Goal: Task Accomplishment & Management: Use online tool/utility

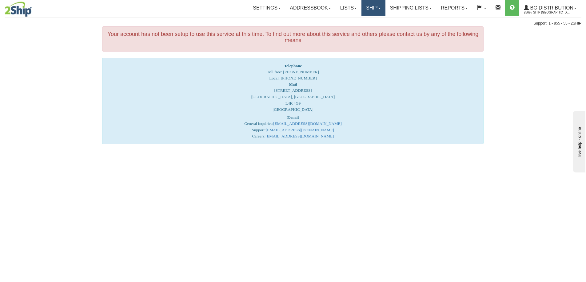
click at [373, 6] on link "Ship" at bounding box center [373, 7] width 24 height 15
click at [363, 20] on link "Ship Screen" at bounding box center [360, 22] width 49 height 8
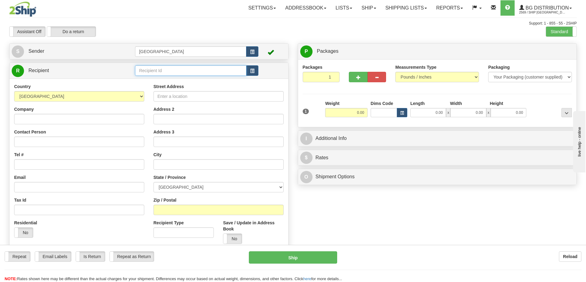
click at [160, 71] on input "text" at bounding box center [190, 70] width 111 height 10
click at [145, 80] on div "80021" at bounding box center [189, 80] width 105 height 7
type input "80021"
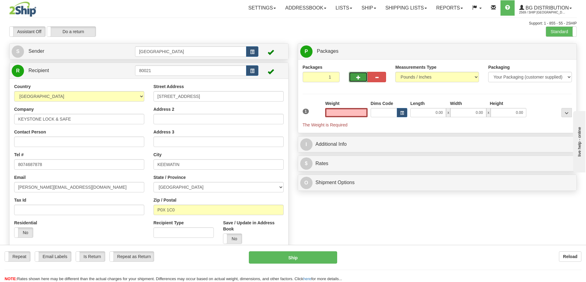
type input "0.00"
click at [358, 77] on span "button" at bounding box center [358, 78] width 4 height 4
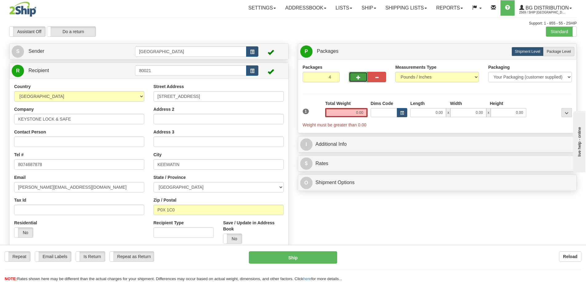
type input "5"
click at [562, 50] on span "Package Level" at bounding box center [558, 51] width 24 height 4
radio input "true"
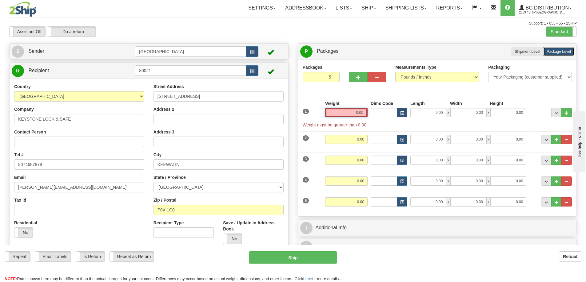
click at [364, 112] on input "0.00" at bounding box center [346, 112] width 42 height 9
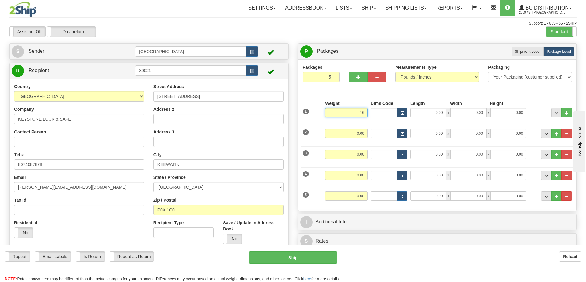
type input "16.00"
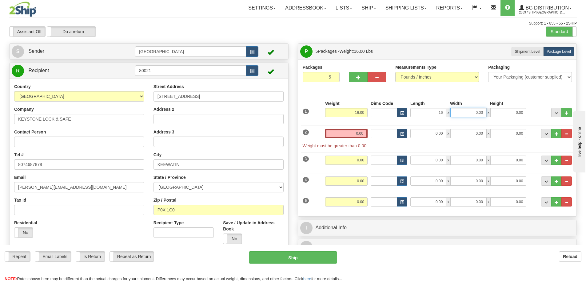
type input "16.00"
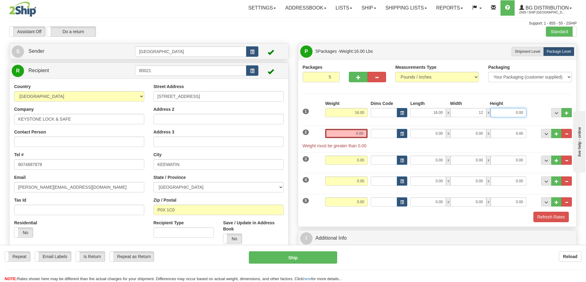
type input "12.00"
type input "10.00"
click at [364, 134] on input "0.00" at bounding box center [346, 133] width 42 height 9
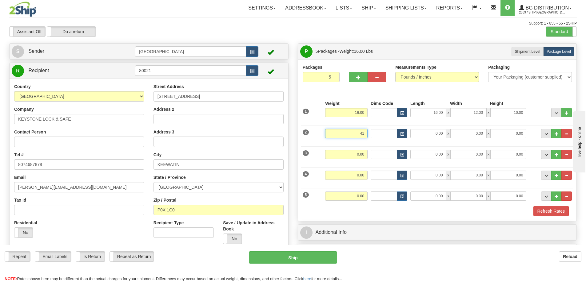
type input "41.00"
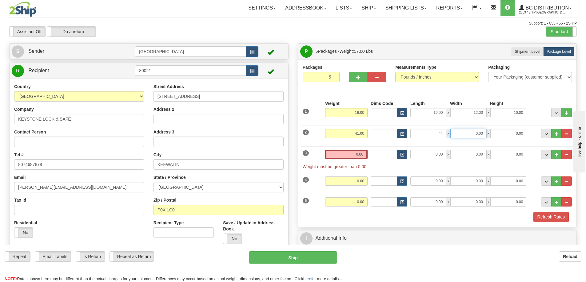
type input "44.00"
type input "10.00"
type input "8.00"
click at [363, 155] on input "0.00" at bounding box center [346, 154] width 42 height 9
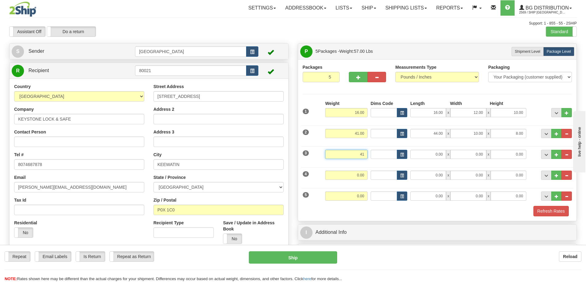
type input "41.00"
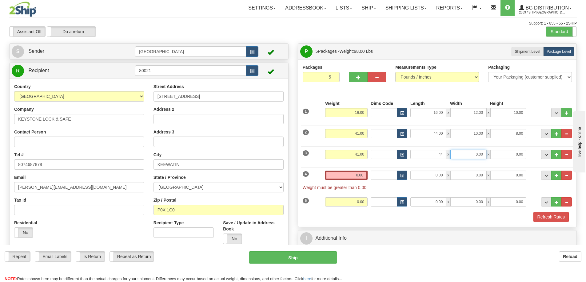
type input "44.00"
type input "10.00"
type input "8.00"
click at [362, 174] on input "0.00" at bounding box center [346, 175] width 42 height 9
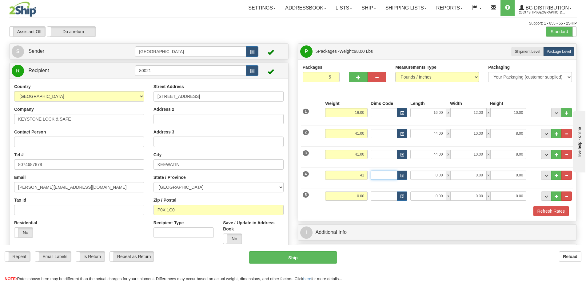
type input "41.00"
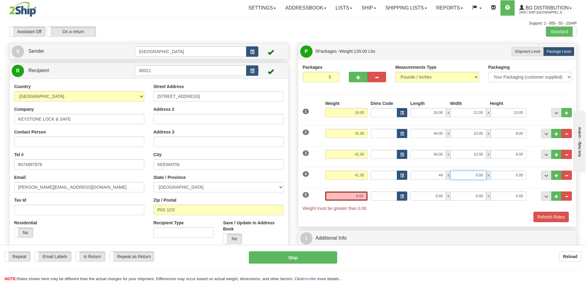
type input "44.00"
type input "10.00"
type input "8.00"
click at [363, 195] on input "0.00" at bounding box center [346, 196] width 42 height 9
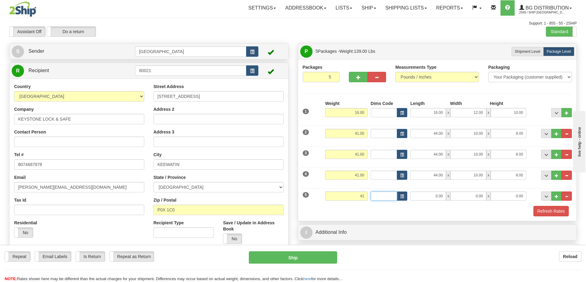
type input "41.00"
type input "44.00"
type input "10.00"
type input "8.00"
click at [551, 209] on button "Refresh Rates" at bounding box center [550, 211] width 35 height 10
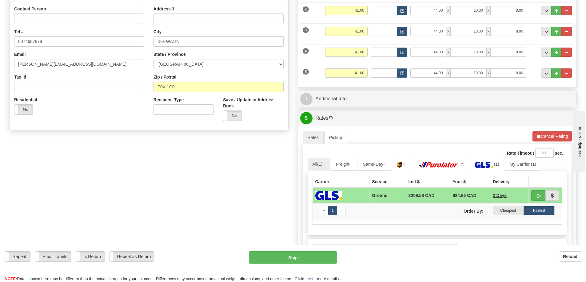
scroll to position [154, 0]
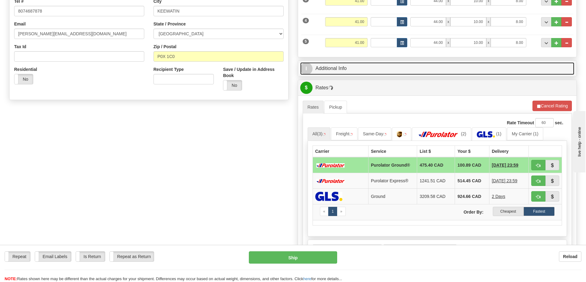
click at [384, 68] on link "I Additional Info" at bounding box center [437, 68] width 274 height 13
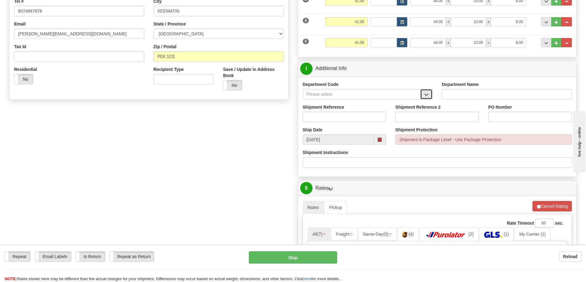
click at [426, 93] on span "button" at bounding box center [426, 95] width 4 height 4
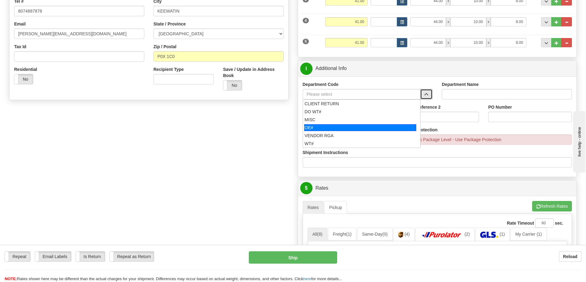
click at [324, 126] on div "OE#" at bounding box center [360, 127] width 112 height 7
type input "OE#"
type input "ORDERS"
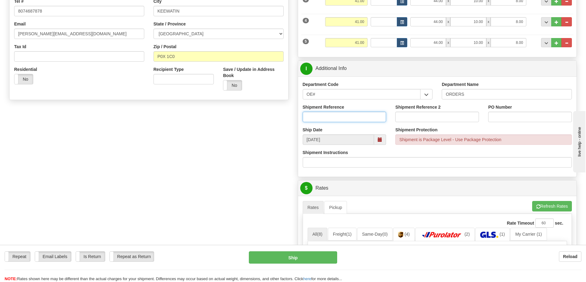
click at [331, 116] on input "Shipment Reference" at bounding box center [344, 117] width 84 height 10
type input "90040838-00"
type input "d"
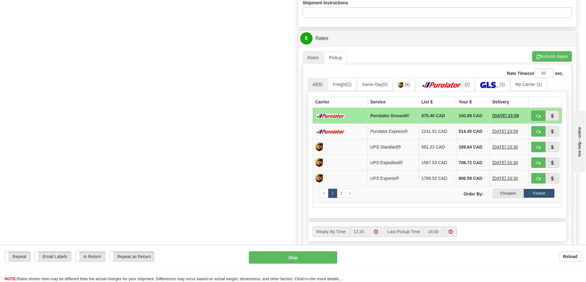
scroll to position [307, 0]
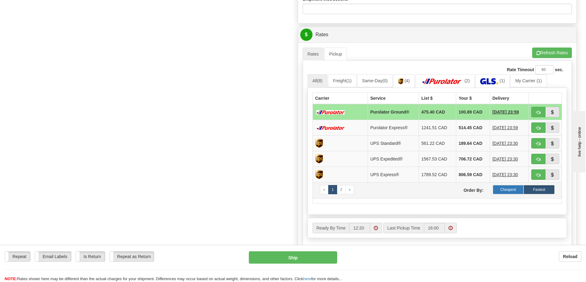
type input "DEREK"
click at [505, 187] on label "Cheapest" at bounding box center [507, 189] width 31 height 9
click at [552, 111] on span "button" at bounding box center [552, 113] width 4 height 4
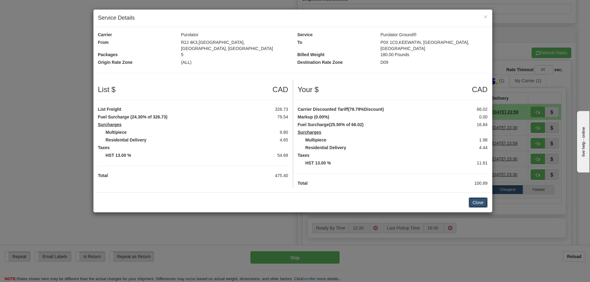
click at [475, 198] on button "Close" at bounding box center [478, 203] width 19 height 10
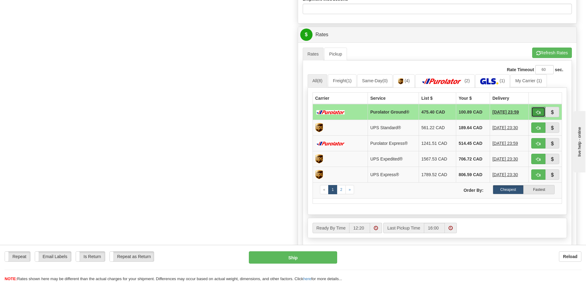
click at [536, 111] on span "button" at bounding box center [538, 113] width 4 height 4
type input "260"
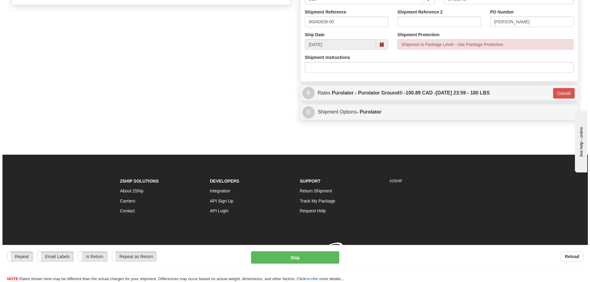
scroll to position [258, 0]
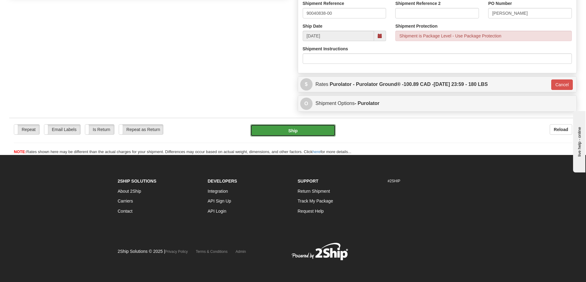
click at [313, 131] on button "Ship" at bounding box center [292, 130] width 85 height 12
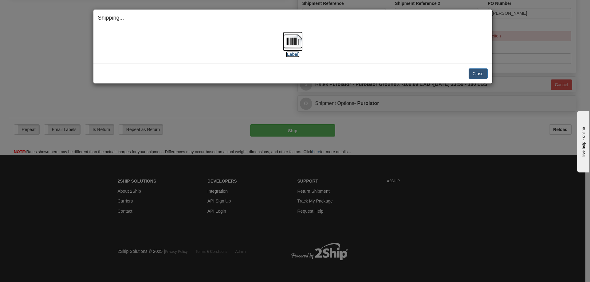
click at [294, 55] on label "[Label]" at bounding box center [293, 54] width 14 height 6
click at [475, 73] on button "Close" at bounding box center [478, 74] width 19 height 10
